Goal: Task Accomplishment & Management: Use online tool/utility

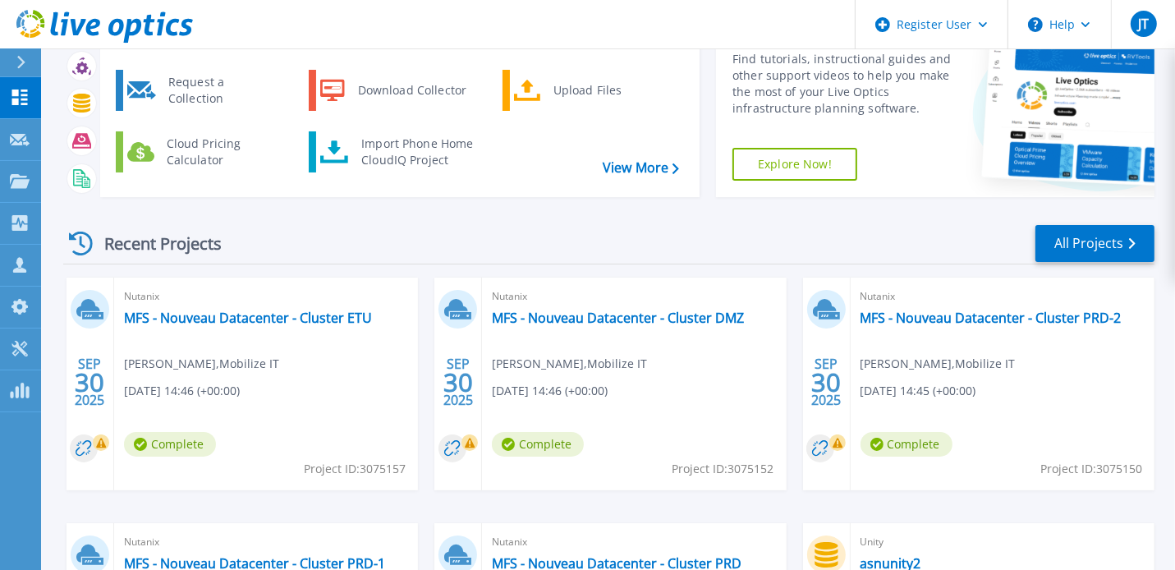
scroll to position [84, 0]
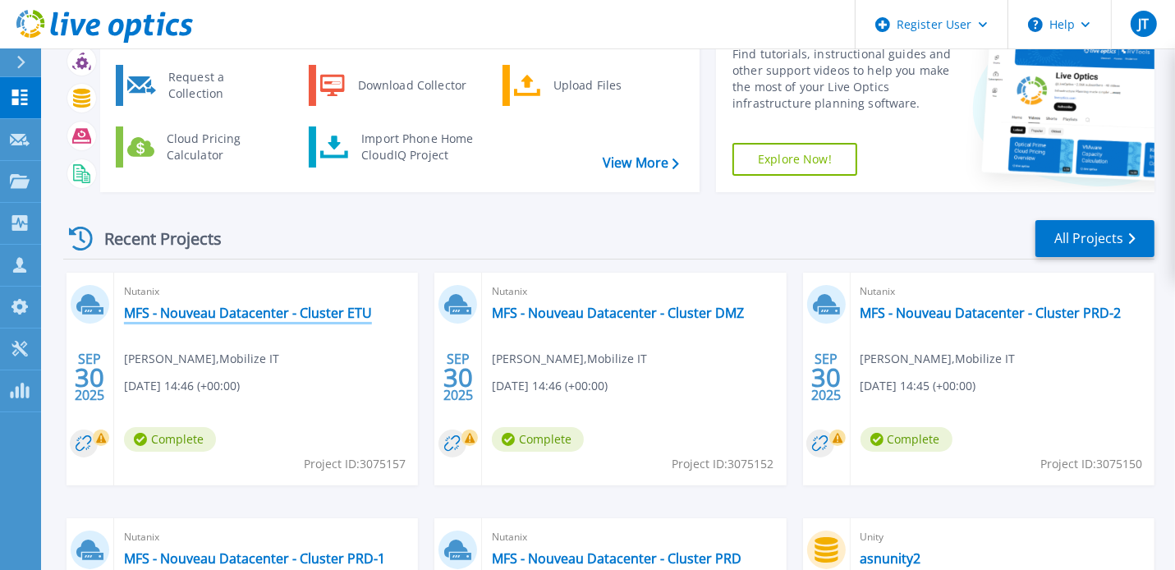
click at [296, 306] on link "MFS - Nouveau Datacenter - Cluster ETU" at bounding box center [248, 313] width 248 height 16
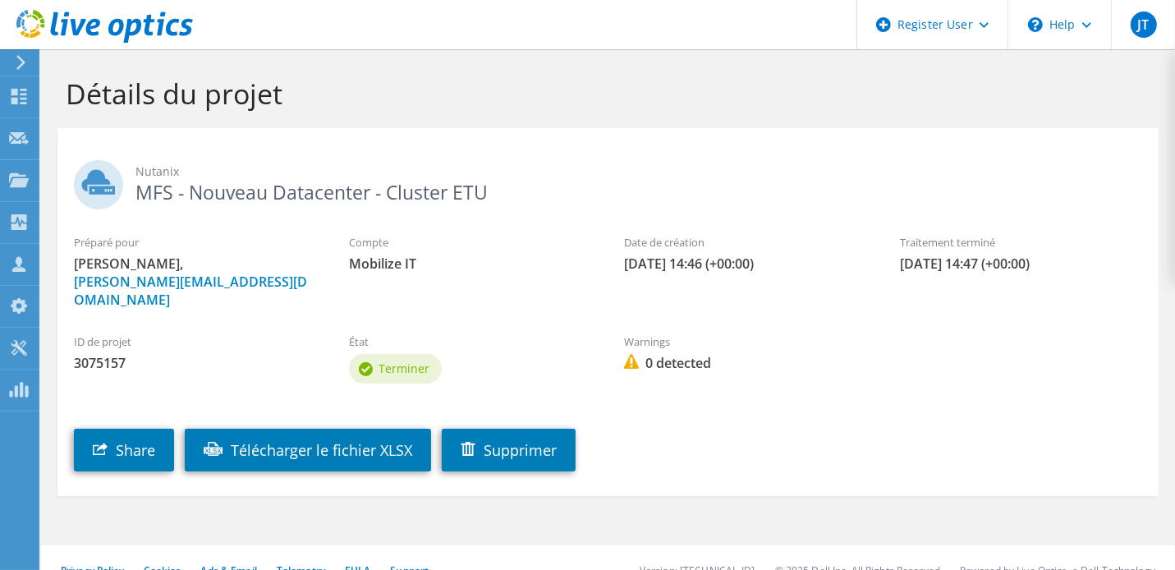
click at [16, 57] on icon at bounding box center [21, 62] width 12 height 15
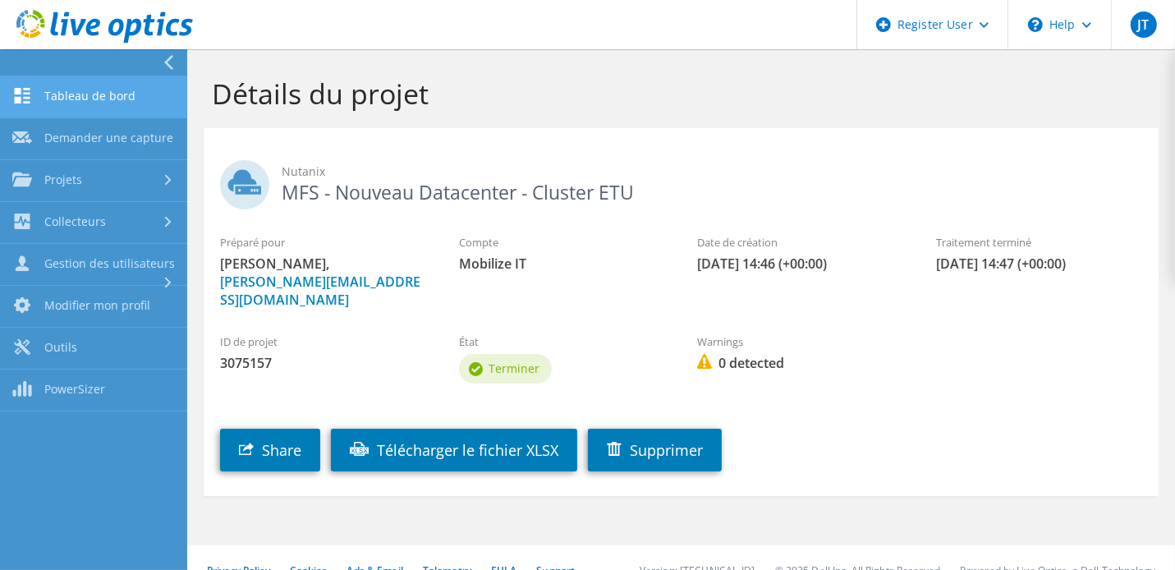
click at [105, 94] on link "Tableau de bord" at bounding box center [93, 97] width 187 height 42
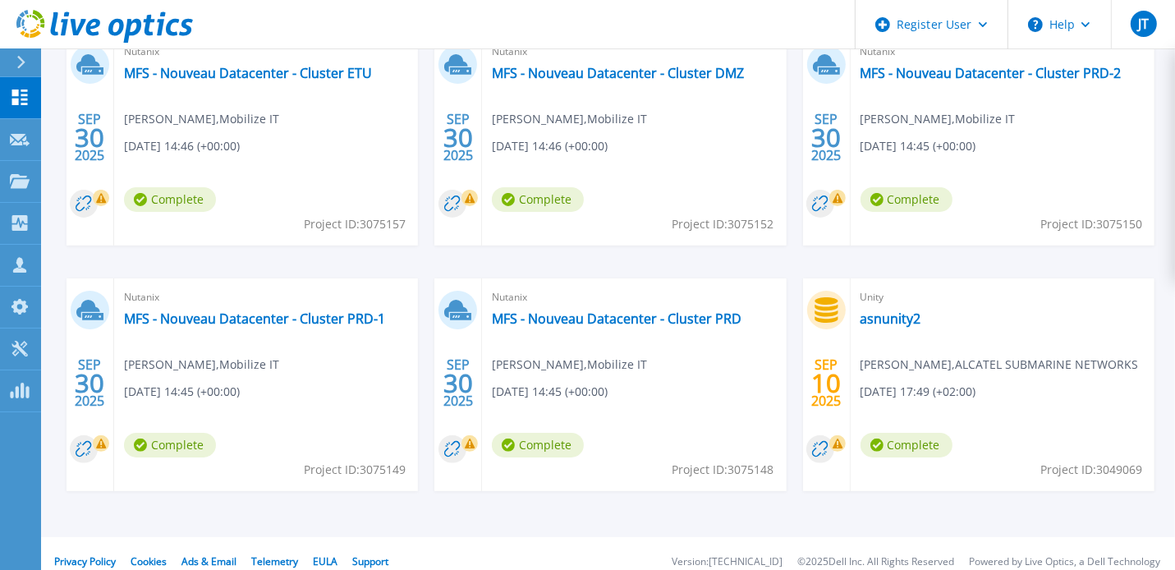
scroll to position [339, 0]
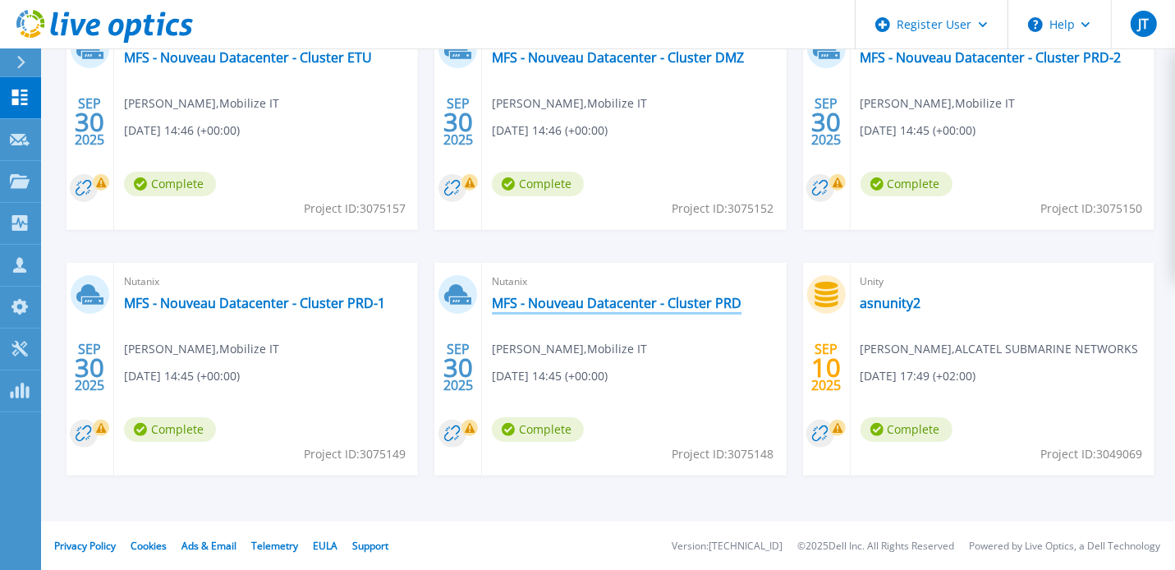
click at [581, 303] on link "MFS - Nouveau Datacenter - Cluster PRD" at bounding box center [617, 303] width 250 height 16
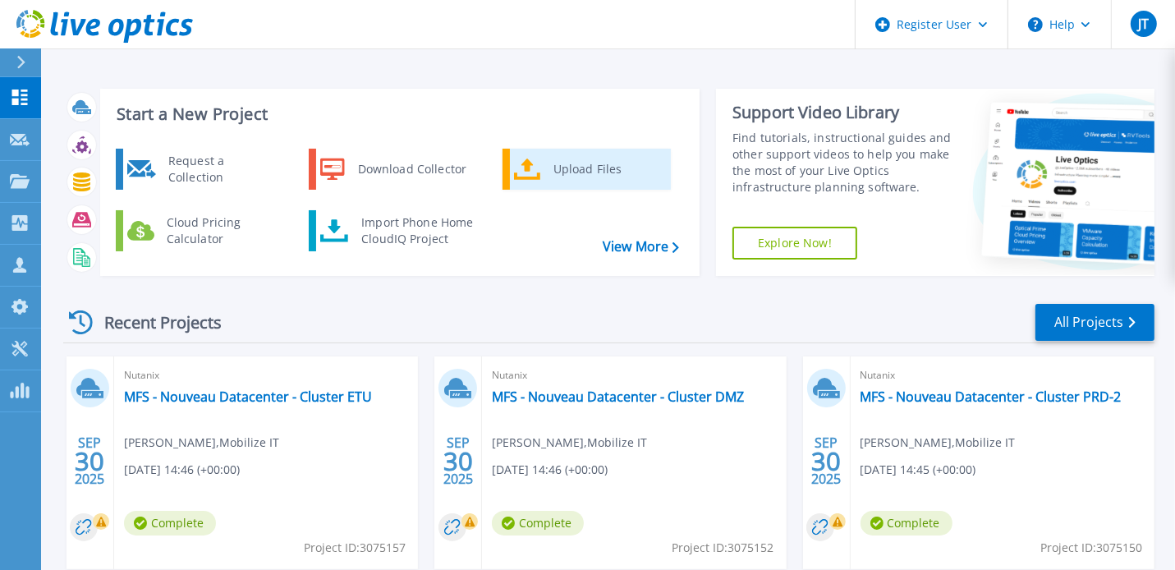
click at [556, 175] on div "Upload Files" at bounding box center [606, 169] width 122 height 33
